Goal: Task Accomplishment & Management: Complete application form

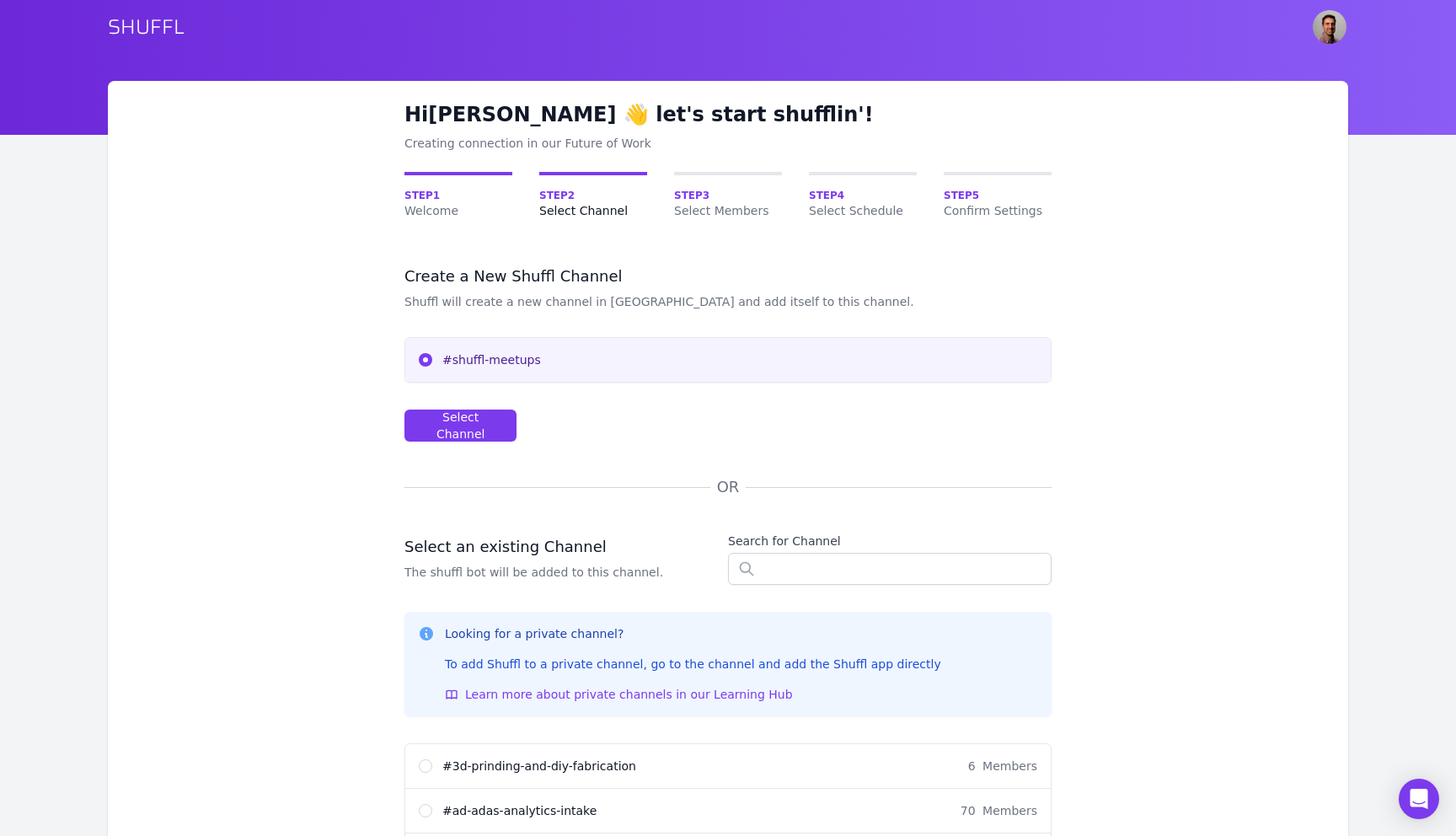
click at [554, 365] on span "#shuffl-meetups" at bounding box center [740, 360] width 595 height 17
click at [432, 365] on input "#shuffl-meetups" at bounding box center [426, 360] width 14 height 14
click at [471, 421] on div "Select Channel" at bounding box center [460, 425] width 83 height 33
click at [768, 567] on input "text" at bounding box center [889, 568] width 323 height 32
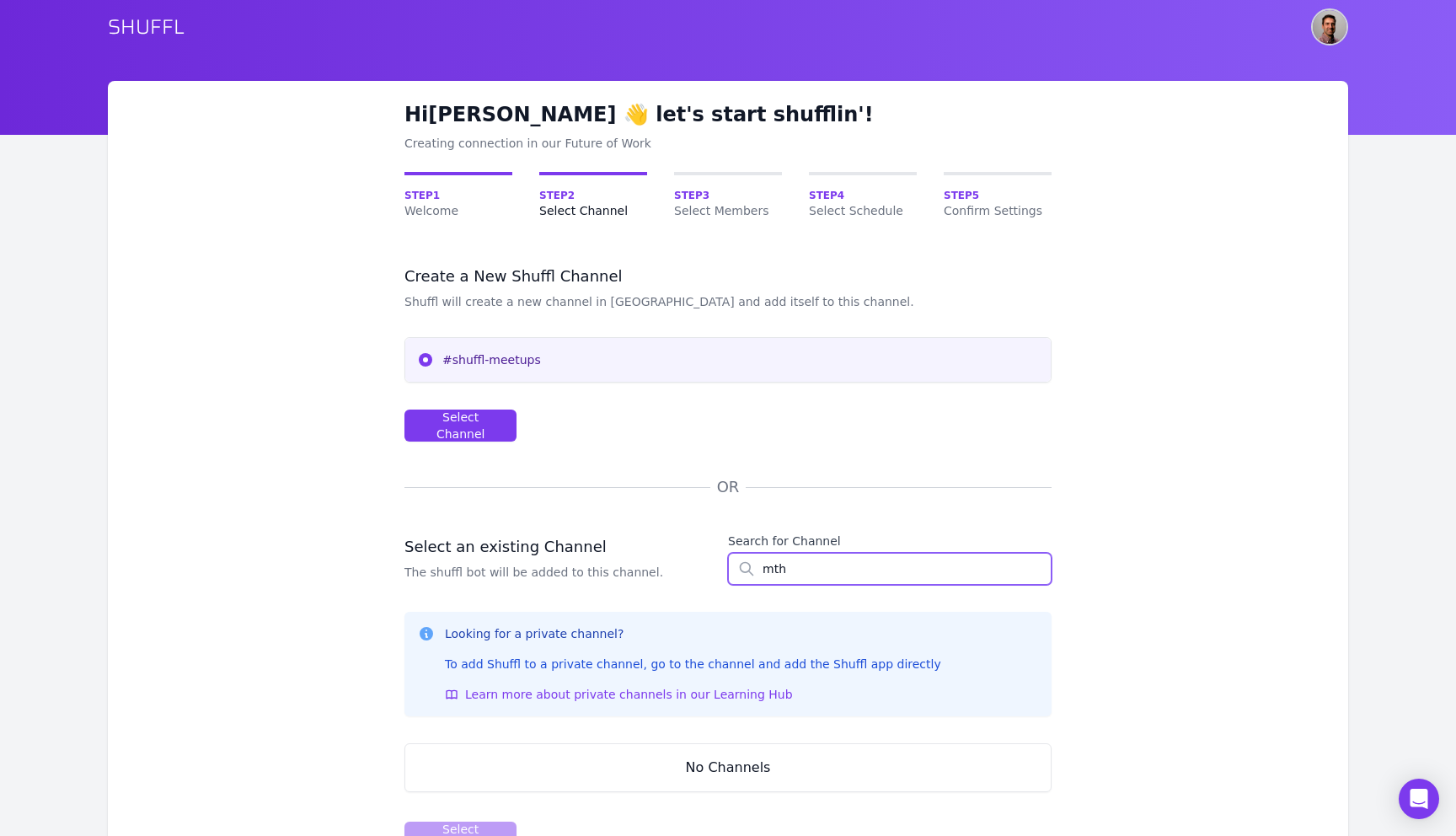
type input "mth"
click at [1331, 27] on img "User menu" at bounding box center [1328, 27] width 33 height 33
